Goal: Task Accomplishment & Management: Manage account settings

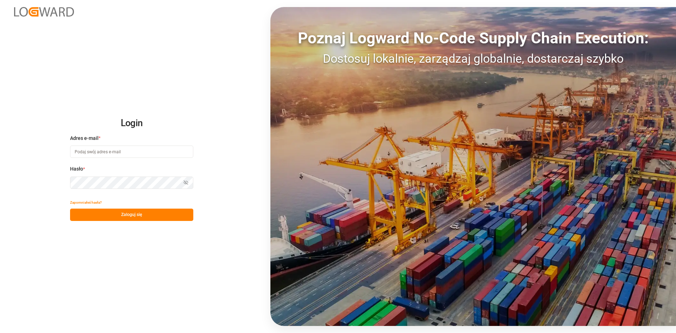
type input "[PERSON_NAME][EMAIL_ADDRESS][PERSON_NAME][DOMAIN_NAME]"
click at [140, 212] on font "Zaloguj się" at bounding box center [131, 214] width 21 height 5
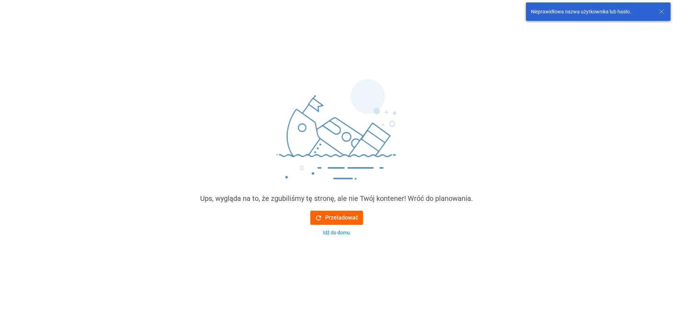
click at [337, 217] on font "Przeładować" at bounding box center [341, 217] width 33 height 7
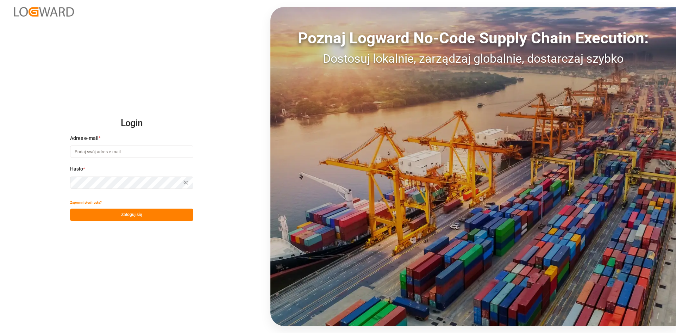
type input "[PERSON_NAME][EMAIL_ADDRESS][PERSON_NAME][DOMAIN_NAME]"
click at [116, 217] on button "Zaloguj się" at bounding box center [131, 214] width 123 height 12
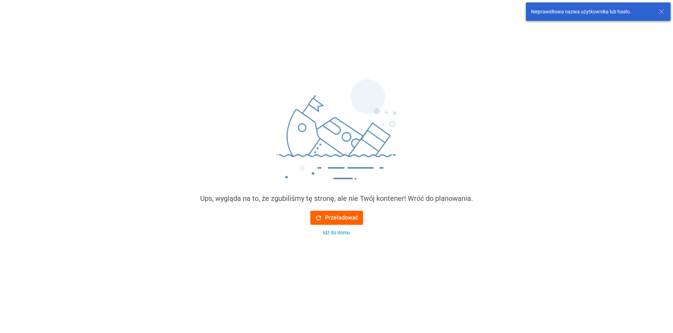
click at [341, 220] on font "Przeładować" at bounding box center [341, 217] width 33 height 7
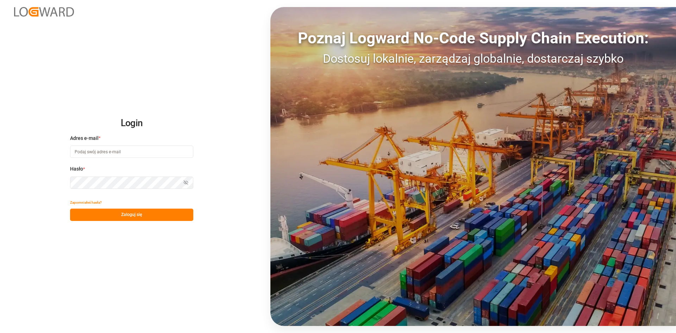
type input "[PERSON_NAME][EMAIL_ADDRESS][PERSON_NAME][DOMAIN_NAME]"
click at [186, 185] on div "Pokaż hasło" at bounding box center [131, 182] width 123 height 12
click at [188, 183] on icon "button" at bounding box center [185, 182] width 5 height 5
click at [160, 216] on button "Zaloguj się" at bounding box center [131, 214] width 123 height 12
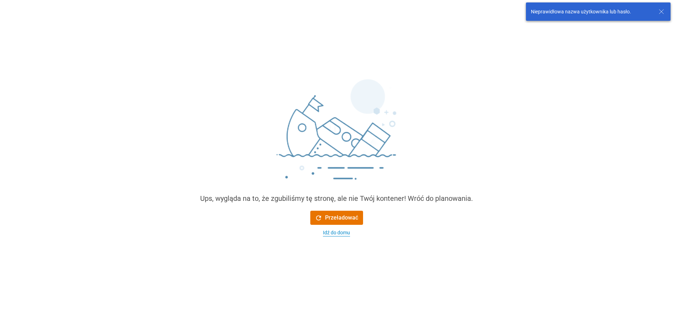
click at [327, 231] on font "Idź do domu" at bounding box center [336, 233] width 27 height 6
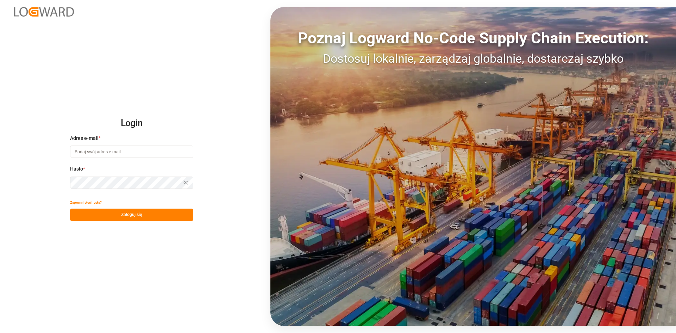
type input "[PERSON_NAME][EMAIL_ADDRESS][PERSON_NAME][DOMAIN_NAME]"
click at [41, 58] on div "Login Adres e-mail * [PERSON_NAME][EMAIL_ADDRESS][PERSON_NAME][DOMAIN_NAME] [PE…" at bounding box center [338, 166] width 676 height 333
click at [131, 214] on font "Zaloguj się" at bounding box center [131, 214] width 21 height 5
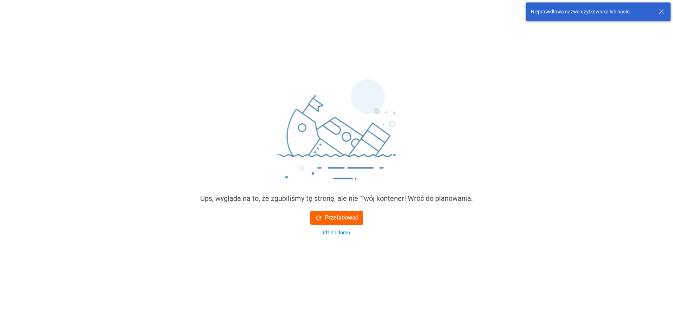
click at [342, 214] on font "Przeładować" at bounding box center [341, 217] width 33 height 7
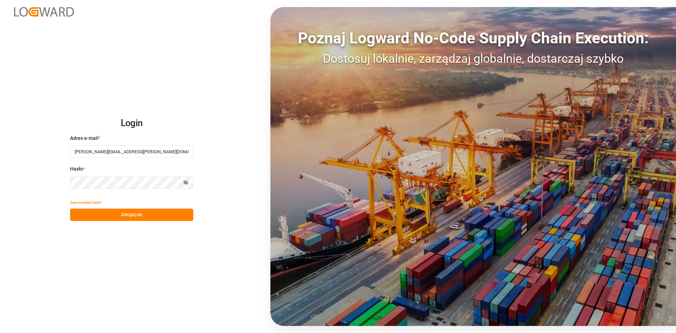
type input "[PERSON_NAME][EMAIL_ADDRESS][DOMAIN_NAME]"
click at [136, 216] on font "Zaloguj się" at bounding box center [131, 214] width 21 height 5
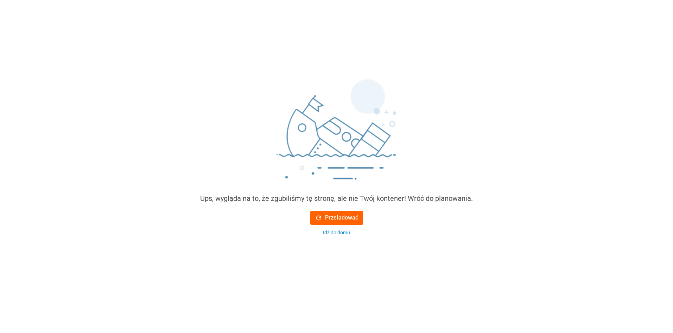
click at [350, 221] on font "Przeładować" at bounding box center [341, 217] width 33 height 8
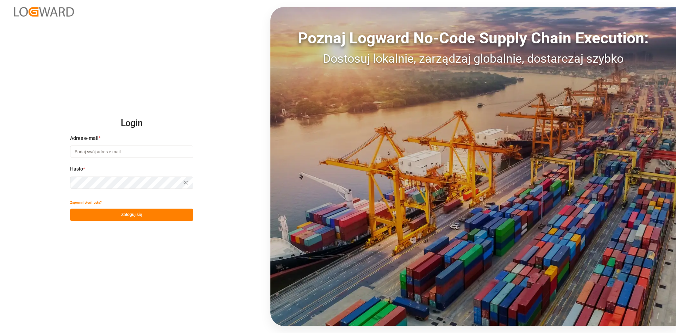
type input "[PERSON_NAME][EMAIL_ADDRESS][DOMAIN_NAME]"
drag, startPoint x: 663, startPoint y: 199, endPoint x: 658, endPoint y: 200, distance: 4.4
click at [663, 199] on div "Poznaj Logward No-Code Supply Chain Execution: Dostosuj lokalnie, zarządzaj glo…" at bounding box center [473, 166] width 406 height 319
